Goal: Answer question/provide support: Share knowledge or assist other users

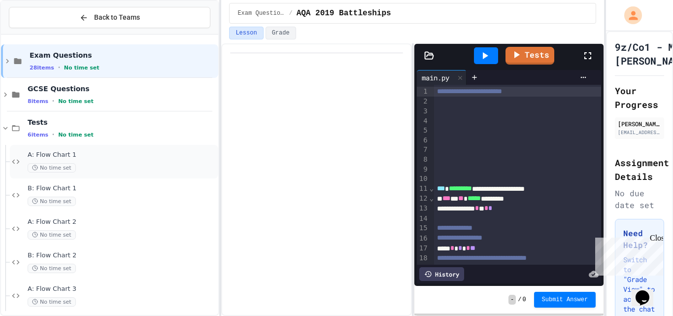
click at [95, 160] on div "A: Flow Chart 1 No time set" at bounding box center [122, 162] width 189 height 22
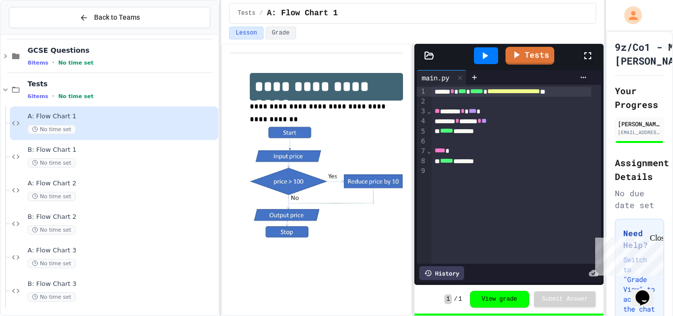
scroll to position [41, 0]
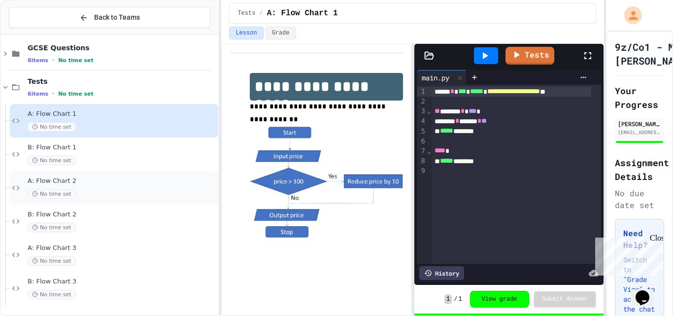
click at [99, 187] on div "A: Flow Chart 2 No time set" at bounding box center [122, 188] width 189 height 22
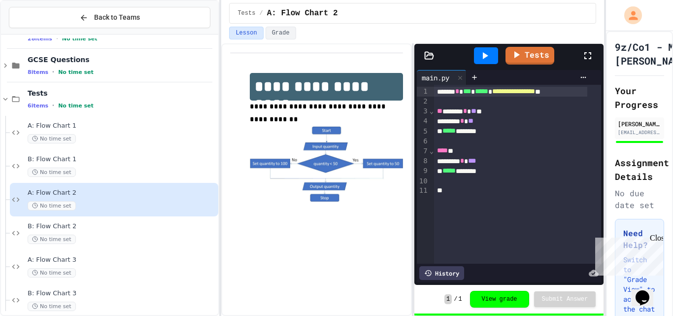
scroll to position [41, 0]
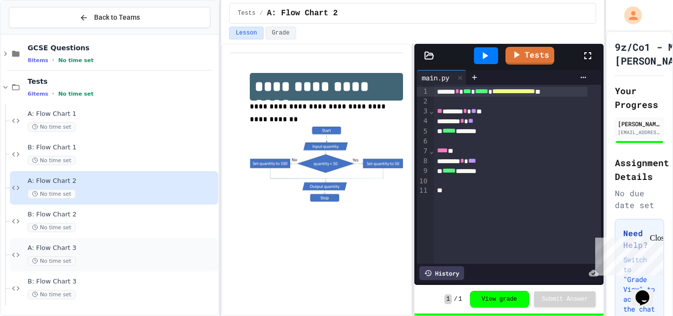
click at [88, 257] on div "No time set" at bounding box center [122, 260] width 189 height 9
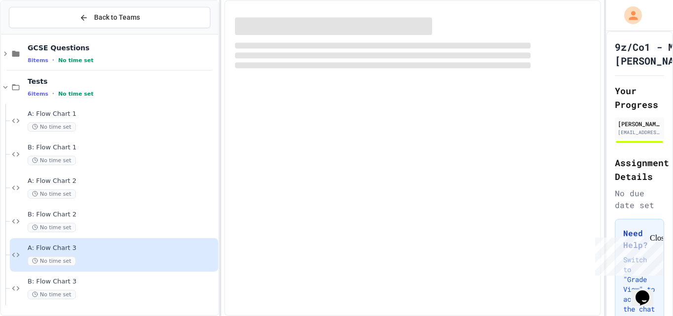
scroll to position [29, 0]
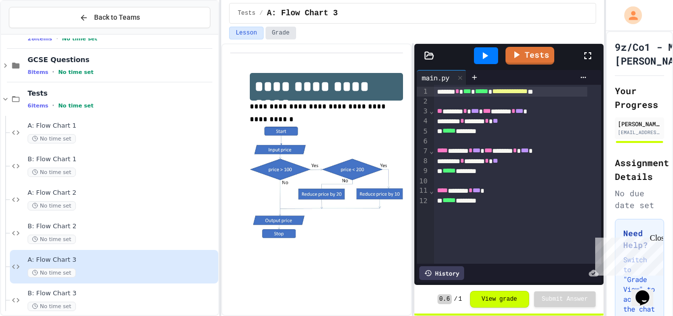
click at [280, 33] on button "Grade" at bounding box center [280, 33] width 31 height 13
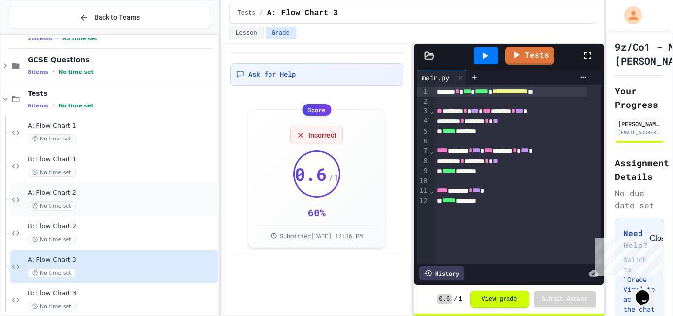
click at [113, 194] on span "A: Flow Chart 2" at bounding box center [122, 193] width 189 height 8
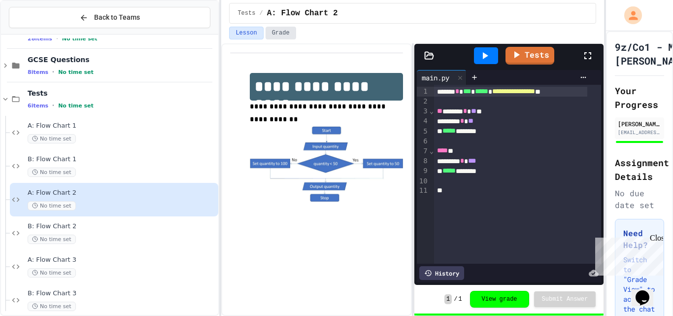
click at [278, 33] on button "Grade" at bounding box center [280, 33] width 31 height 13
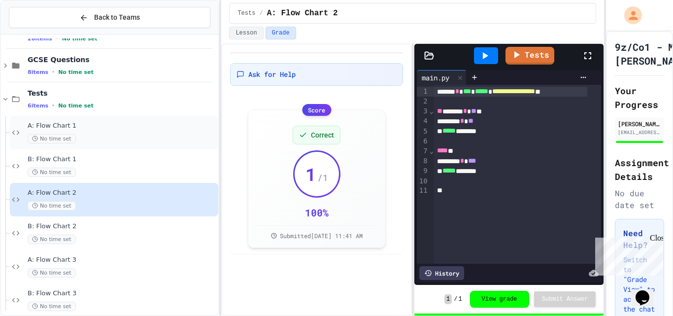
click at [147, 138] on div "No time set" at bounding box center [122, 138] width 189 height 9
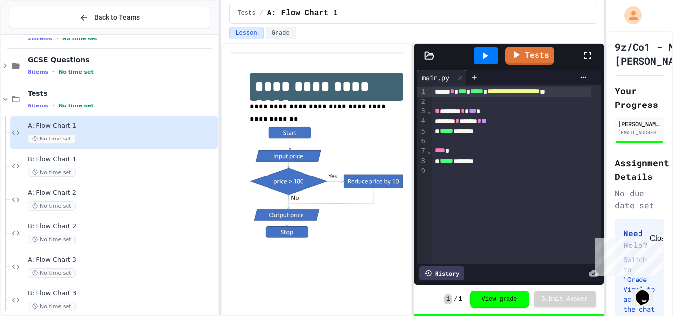
click at [284, 26] on div "Tests / A: Flow Chart 1" at bounding box center [412, 13] width 383 height 27
click at [276, 30] on button "Grade" at bounding box center [280, 33] width 31 height 13
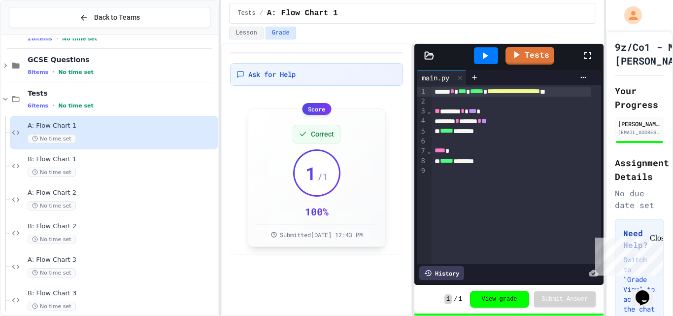
click at [347, 201] on div "Correct 1 / 1 100 % Submitted [DATE] 12:43 PM" at bounding box center [316, 178] width 121 height 122
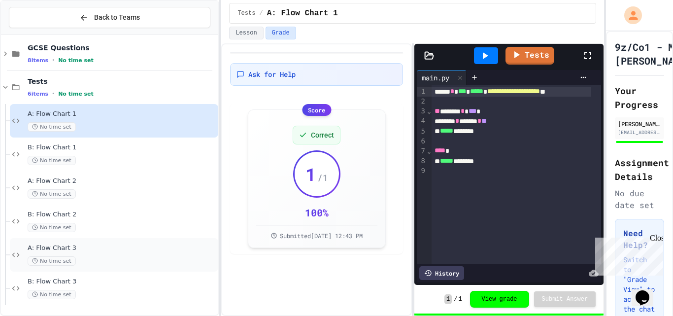
click at [161, 256] on div "No time set" at bounding box center [122, 260] width 189 height 9
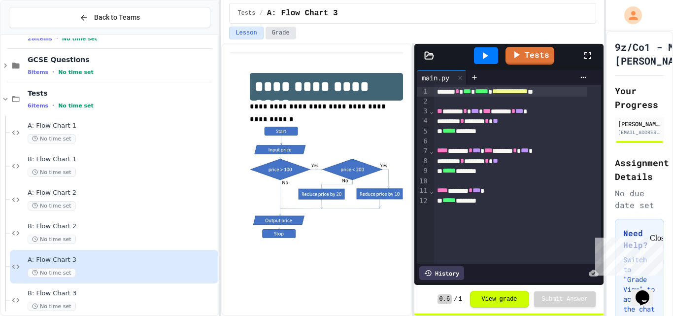
click at [273, 29] on button "Grade" at bounding box center [280, 33] width 31 height 13
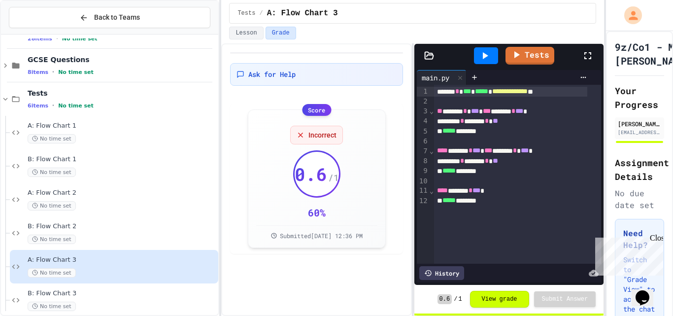
click at [586, 50] on icon at bounding box center [587, 56] width 12 height 12
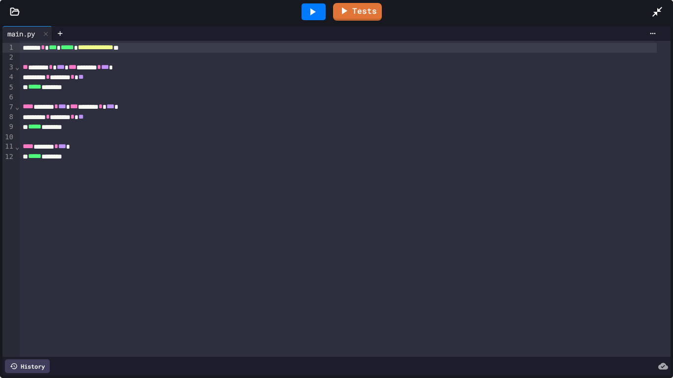
click at [657, 10] on icon at bounding box center [657, 12] width 10 height 10
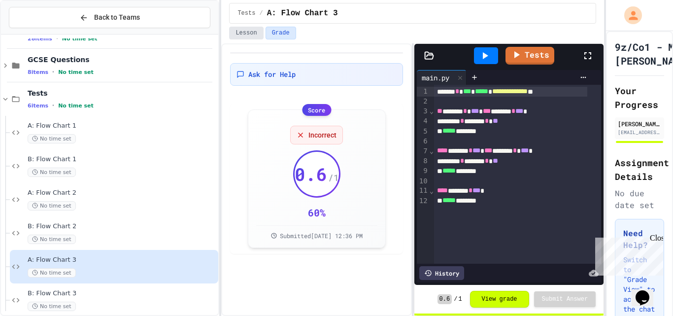
click at [253, 36] on button "Lesson" at bounding box center [246, 33] width 34 height 13
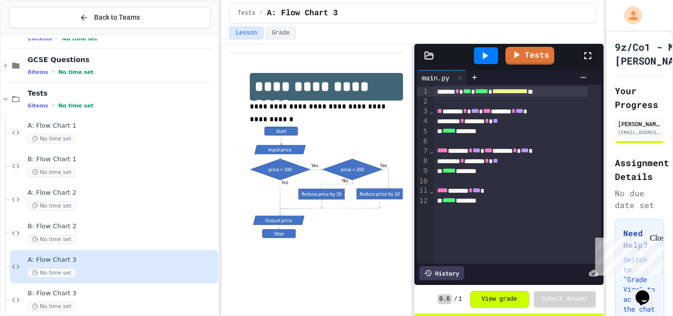
click at [481, 52] on icon at bounding box center [485, 56] width 12 height 12
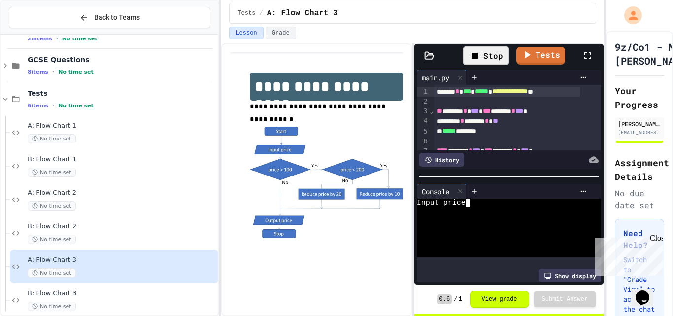
click at [472, 215] on div at bounding box center [501, 219] width 168 height 8
click at [482, 64] on div at bounding box center [486, 55] width 34 height 27
click at [483, 49] on div at bounding box center [486, 55] width 24 height 17
click at [471, 198] on textarea "Terminal input" at bounding box center [472, 202] width 4 height 8
click at [481, 54] on icon at bounding box center [485, 56] width 12 height 12
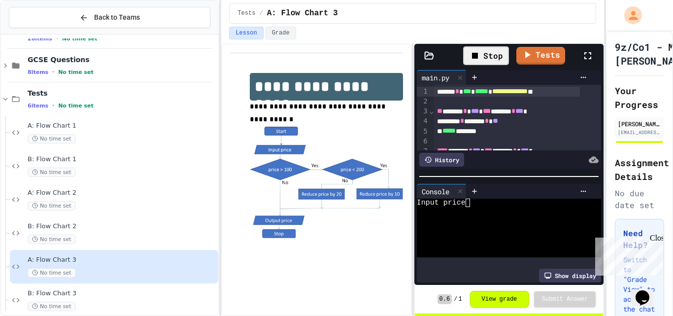
click at [489, 207] on div at bounding box center [501, 211] width 168 height 8
click at [484, 58] on icon at bounding box center [484, 55] width 5 height 7
click at [494, 215] on div at bounding box center [501, 219] width 168 height 8
drag, startPoint x: 485, startPoint y: 61, endPoint x: 487, endPoint y: 70, distance: 9.5
click at [486, 63] on div at bounding box center [486, 55] width 24 height 17
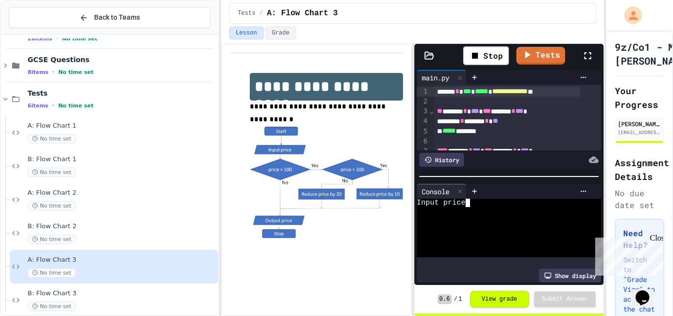
click at [477, 198] on div "Input price" at bounding box center [501, 202] width 168 height 8
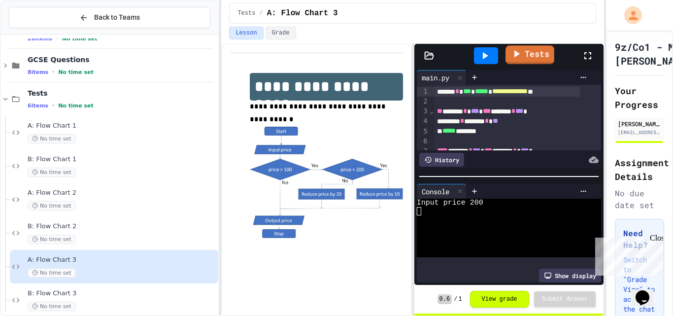
click at [523, 57] on link "Tests" at bounding box center [529, 54] width 49 height 19
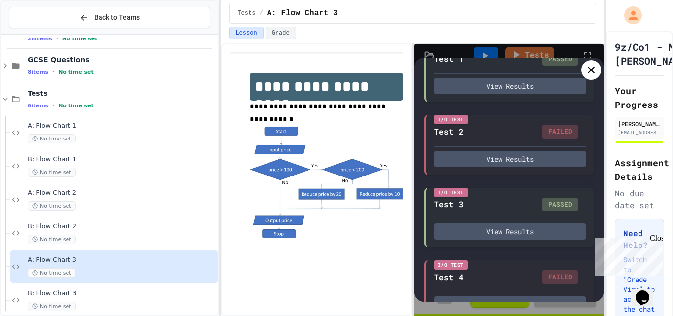
scroll to position [111, 0]
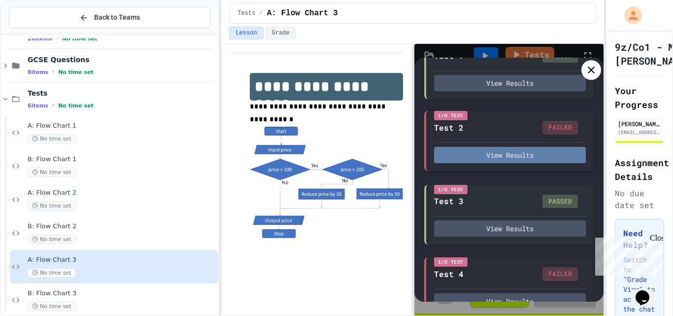
click at [547, 161] on button "View Results" at bounding box center [510, 155] width 152 height 16
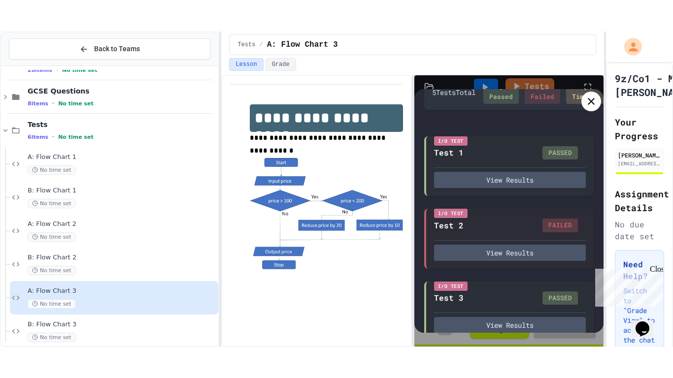
scroll to position [26, 0]
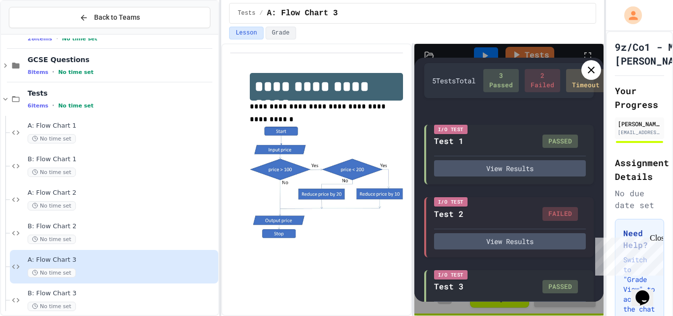
click at [586, 66] on icon at bounding box center [591, 70] width 12 height 12
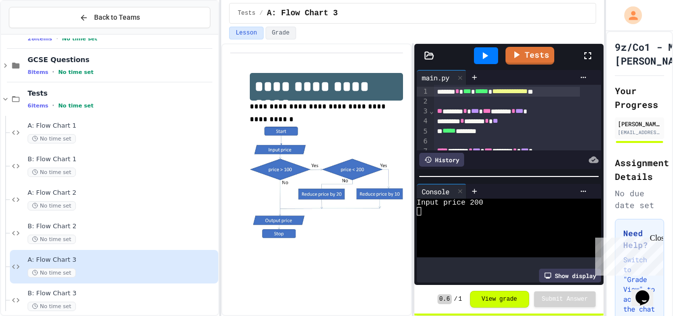
click at [586, 66] on div at bounding box center [592, 55] width 22 height 27
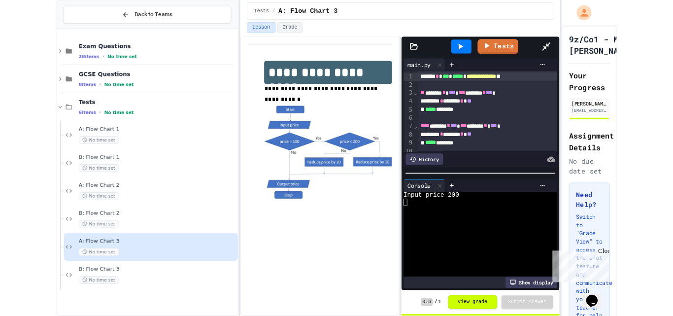
scroll to position [0, 0]
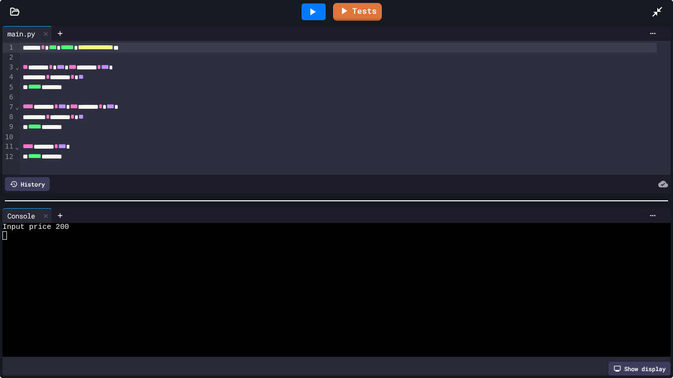
click at [69, 112] on div "****** * ****** * **" at bounding box center [338, 117] width 637 height 10
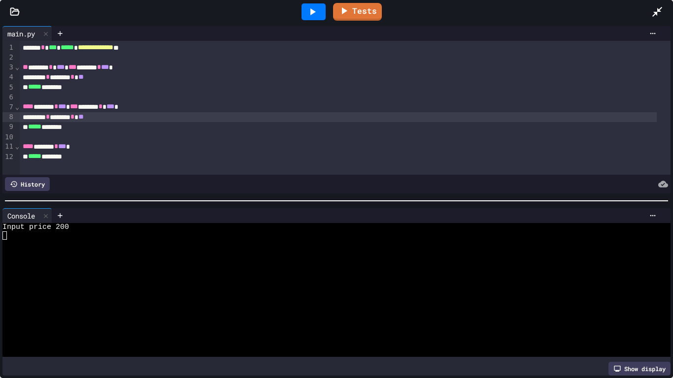
click at [656, 12] on icon at bounding box center [657, 12] width 10 height 10
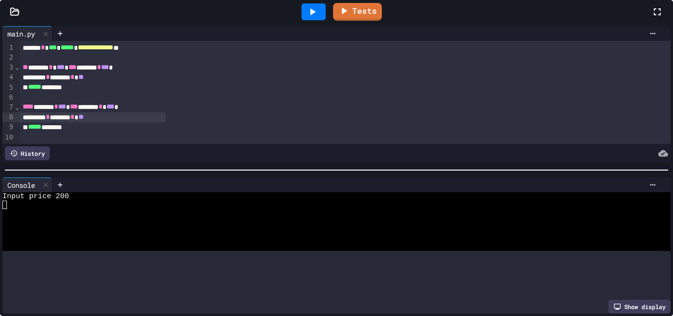
click at [318, 250] on div "**********" at bounding box center [316, 179] width 190 height 272
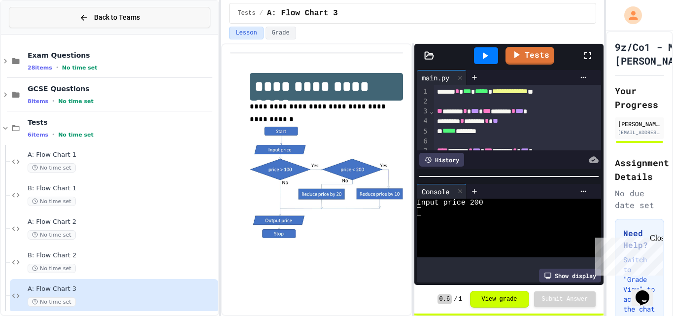
click at [68, 20] on button "Back to Teams" at bounding box center [109, 17] width 201 height 21
